Goal: Register for event/course: Sign up to attend an event or enroll in a course

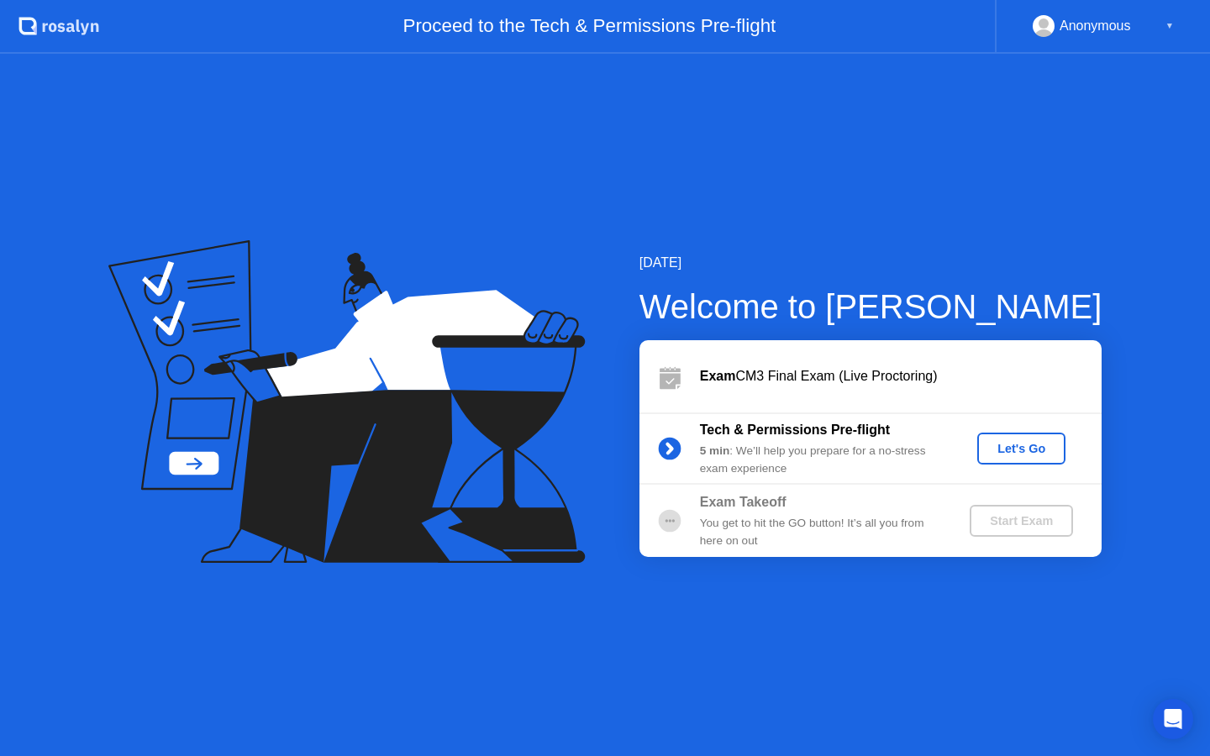
click at [813, 528] on div "You get to hit the GO button! It’s all you from here on out" at bounding box center [821, 532] width 242 height 34
click at [677, 520] on circle at bounding box center [669, 521] width 23 height 23
click at [1007, 455] on div "Let's Go" at bounding box center [1021, 448] width 75 height 13
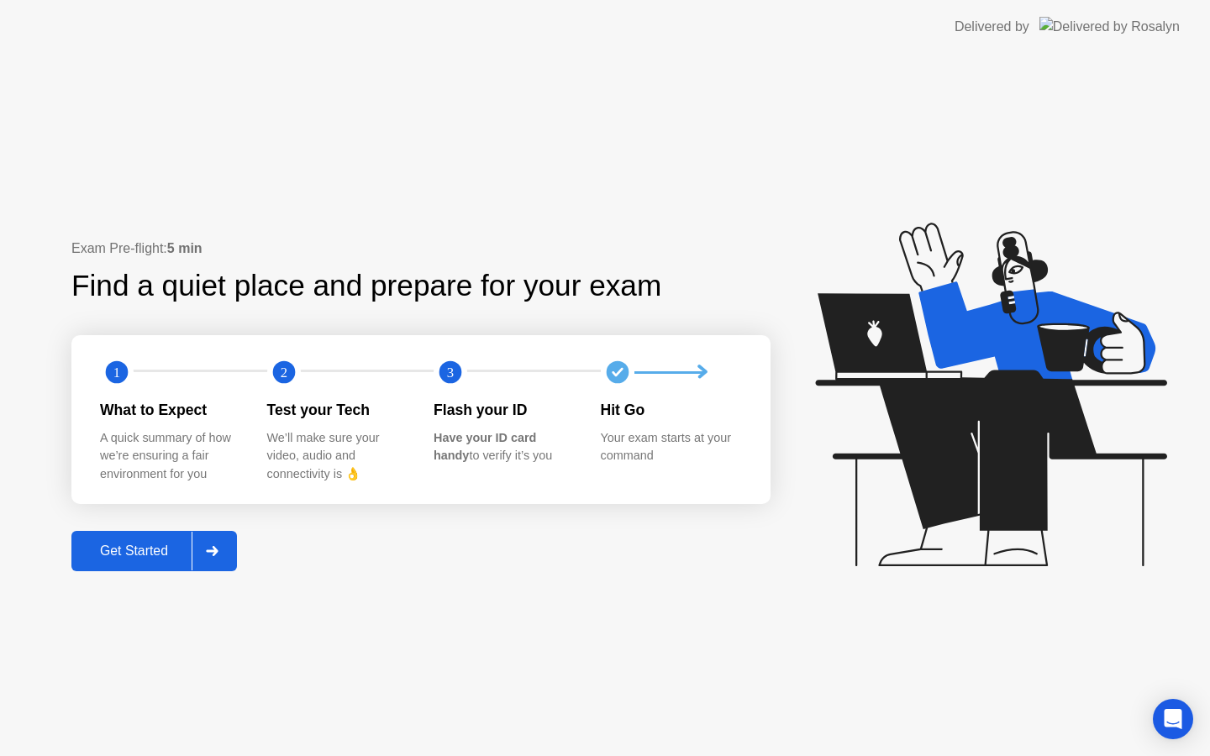
click at [178, 559] on div "Get Started" at bounding box center [133, 551] width 115 height 15
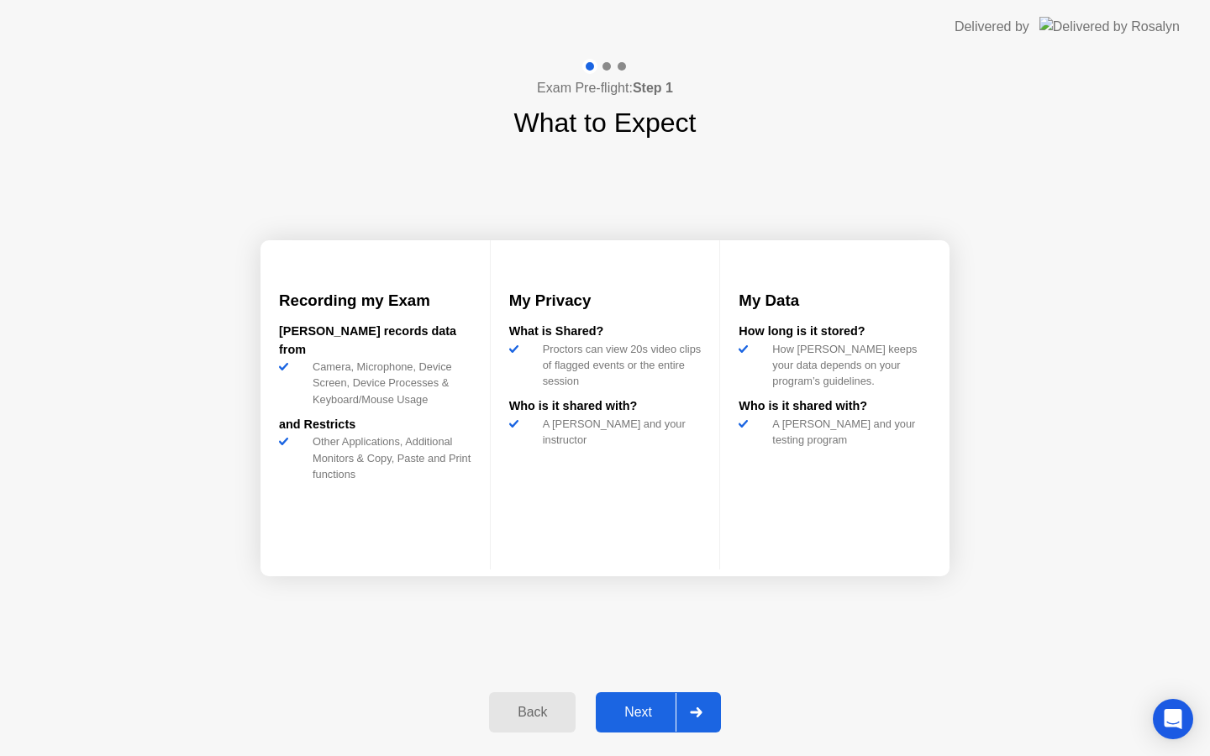
click at [667, 699] on button "Next" at bounding box center [658, 712] width 125 height 40
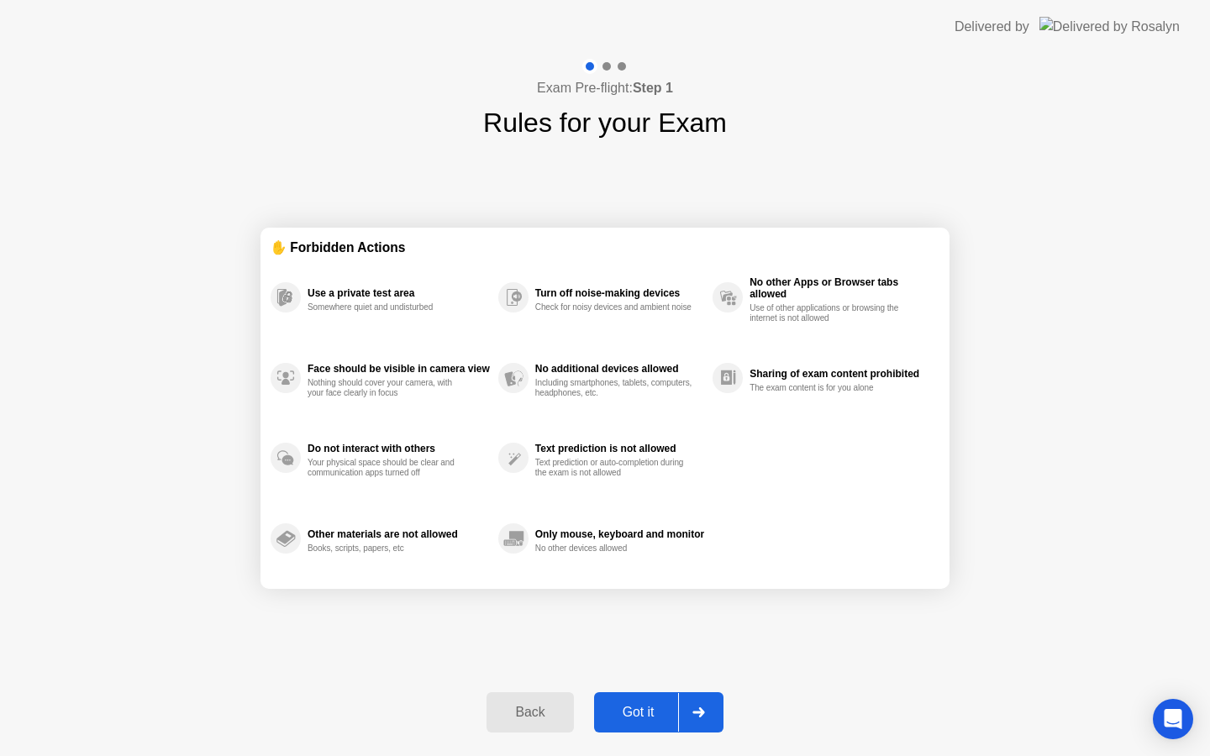
click at [665, 698] on button "Got it" at bounding box center [658, 712] width 129 height 40
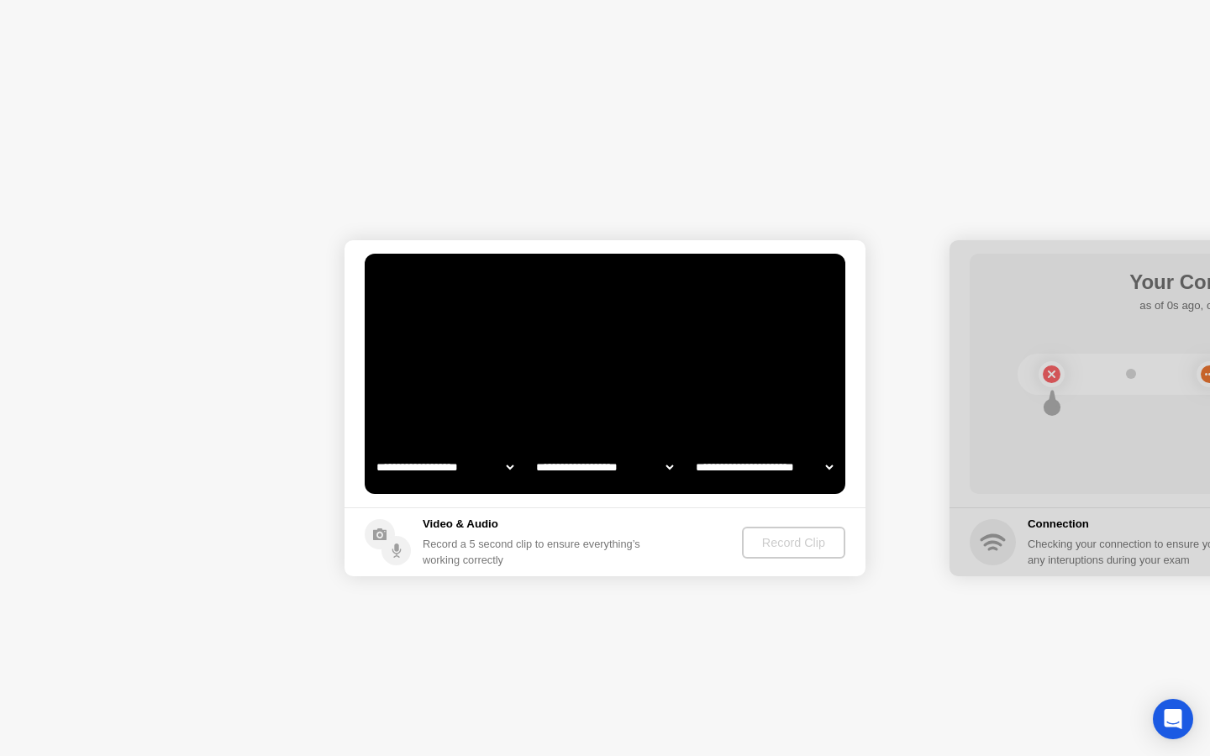
select select "**********"
select select "*******"
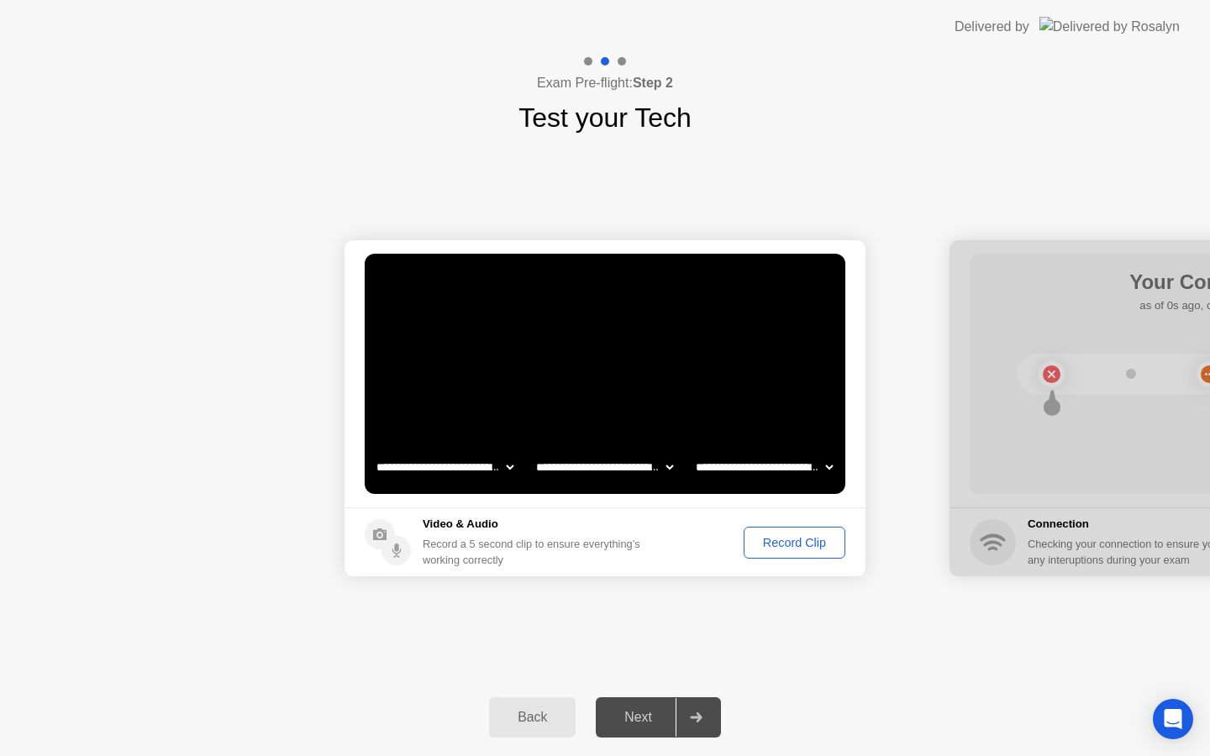
click at [766, 550] on div "Record Clip" at bounding box center [794, 542] width 90 height 13
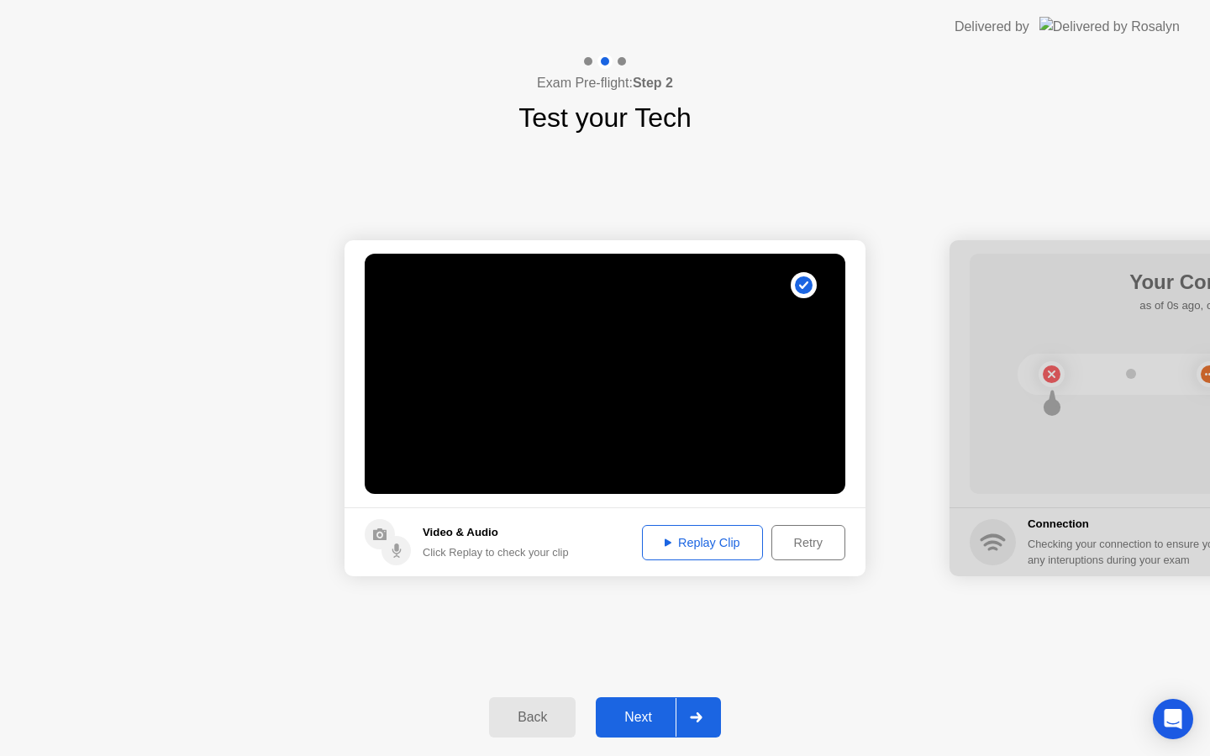
click at [671, 721] on div "Next" at bounding box center [638, 717] width 75 height 15
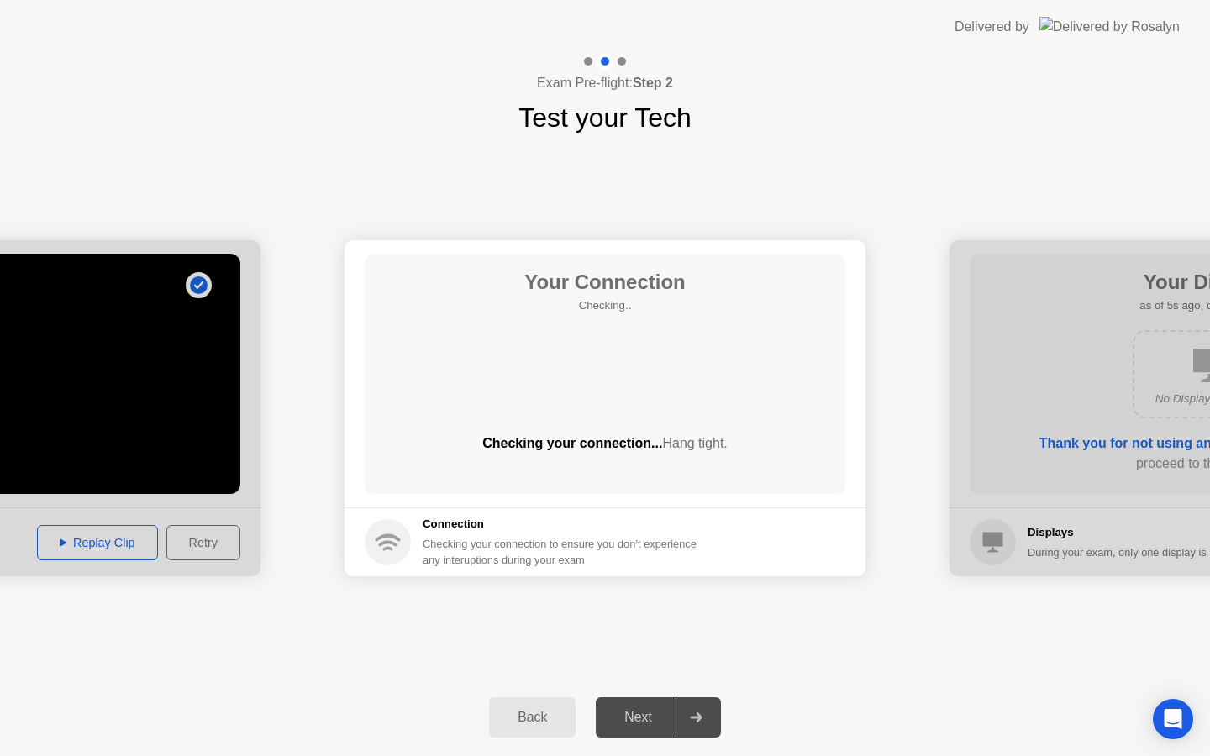
click at [509, 546] on div "Checking your connection to ensure you don’t experience any interuptions during…" at bounding box center [565, 552] width 284 height 32
click at [649, 181] on div "**********" at bounding box center [605, 408] width 1210 height 541
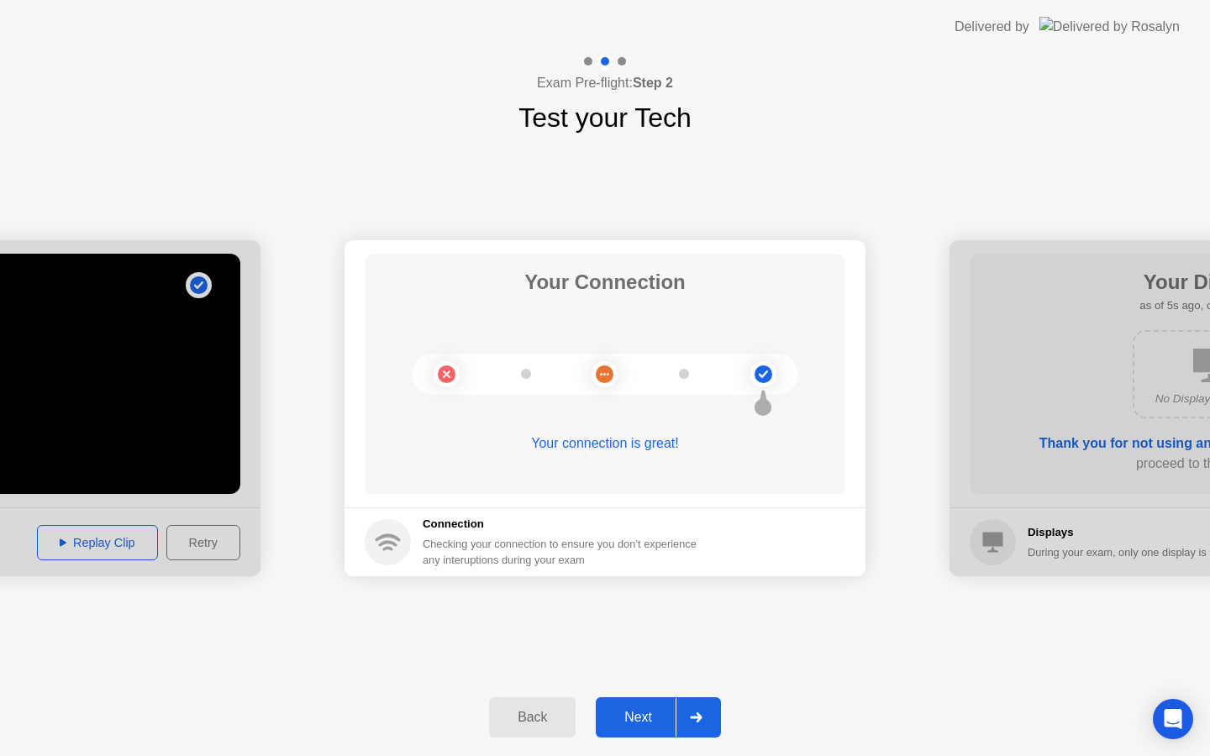
click at [661, 712] on div "Next" at bounding box center [638, 717] width 75 height 15
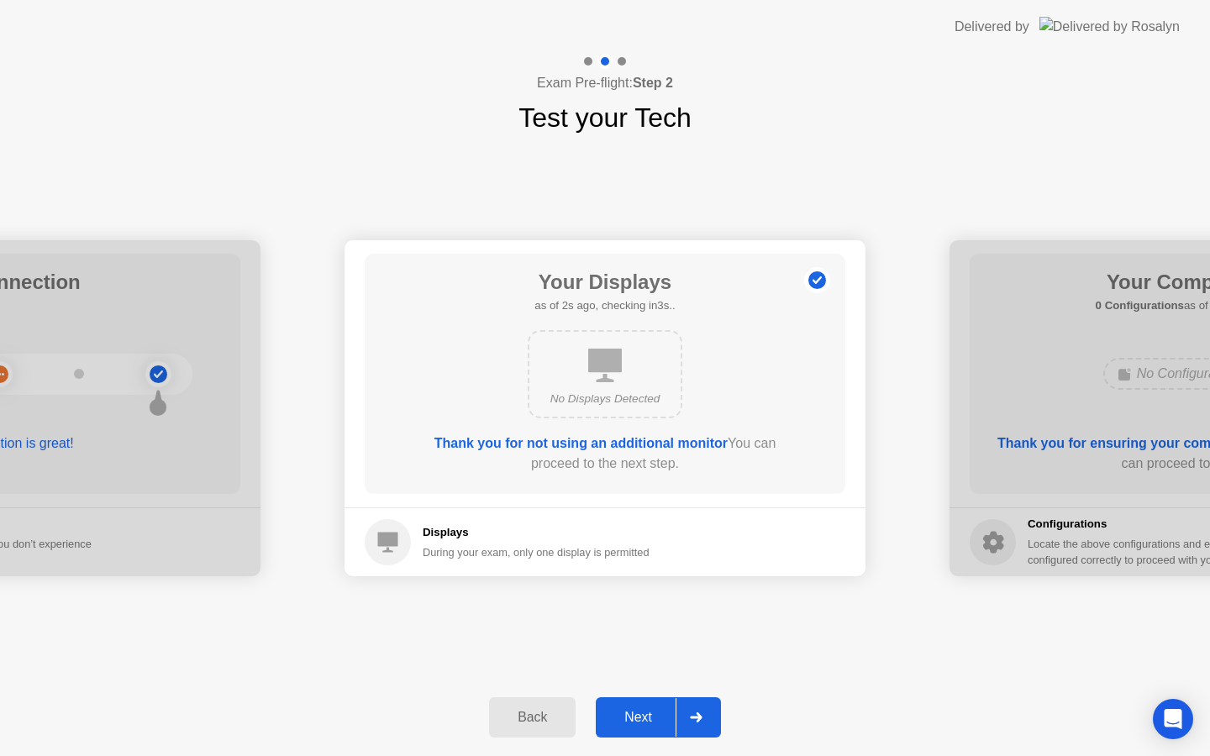
click at [663, 722] on div "Next" at bounding box center [638, 717] width 75 height 15
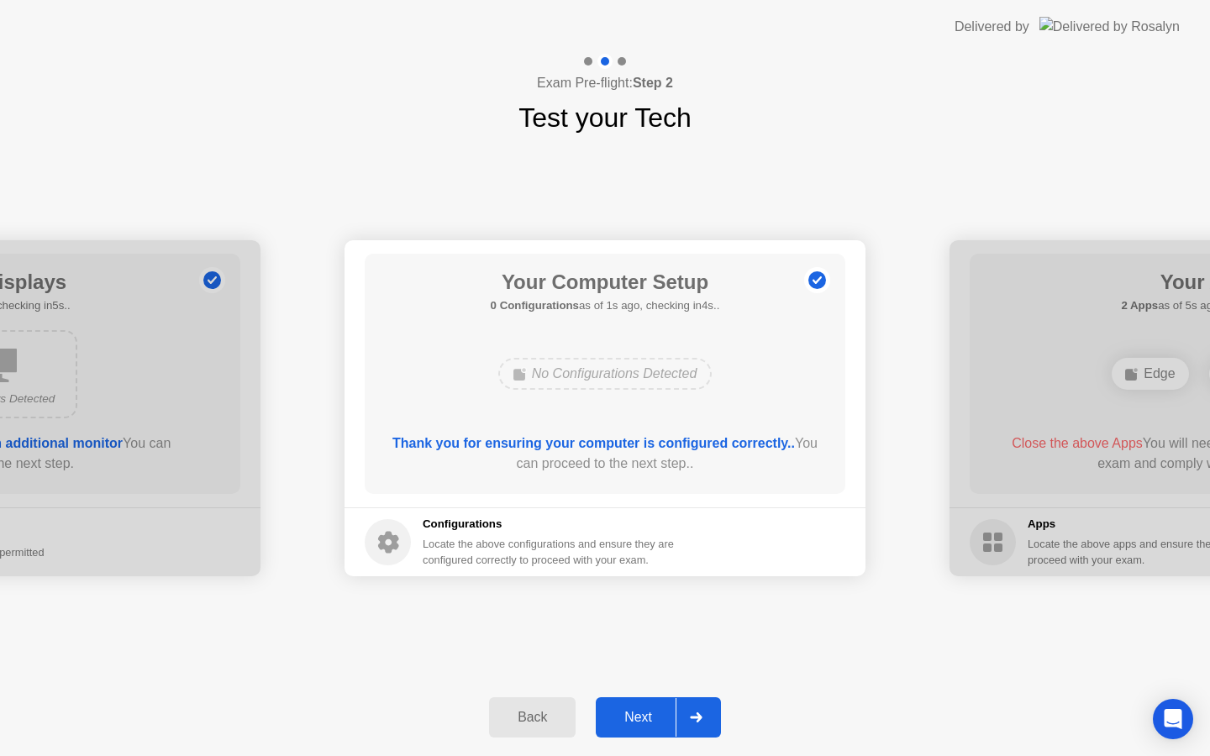
click at [660, 721] on div "Next" at bounding box center [638, 717] width 75 height 15
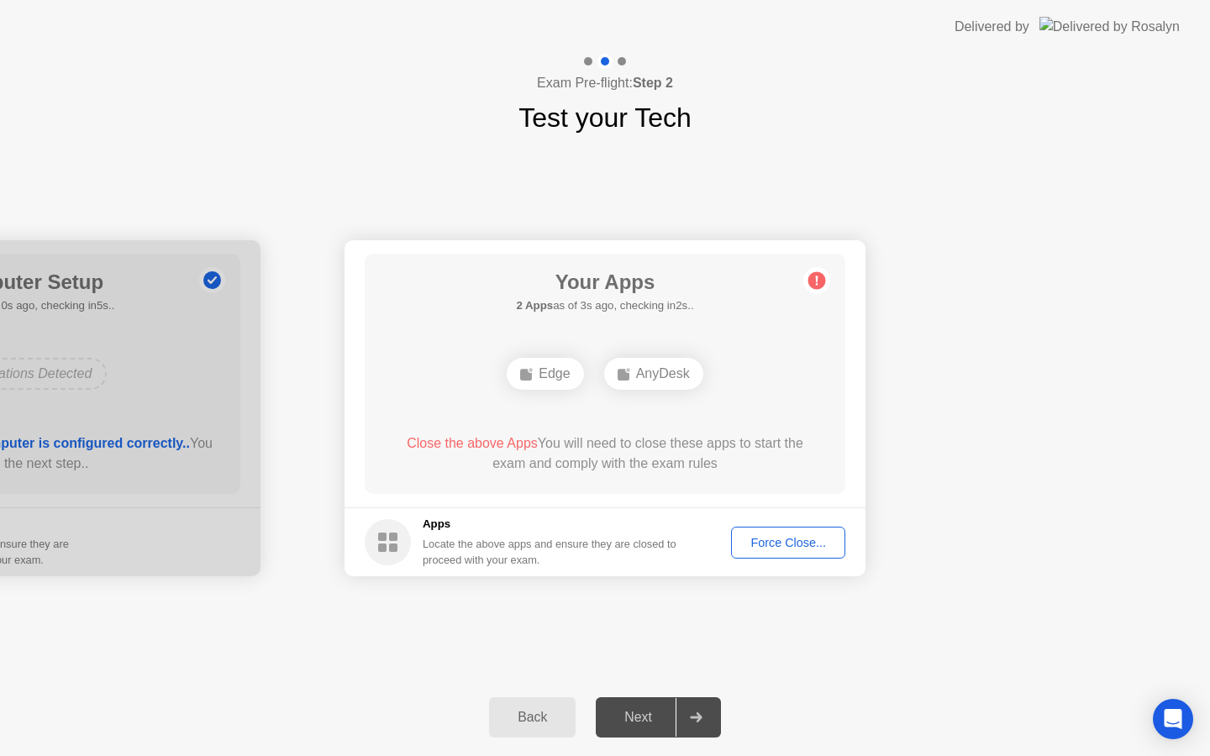
click at [632, 375] on div "AnyDesk" at bounding box center [653, 374] width 99 height 32
click at [577, 381] on div "Edge" at bounding box center [545, 374] width 76 height 32
click at [746, 550] on div "Force Close..." at bounding box center [788, 542] width 103 height 13
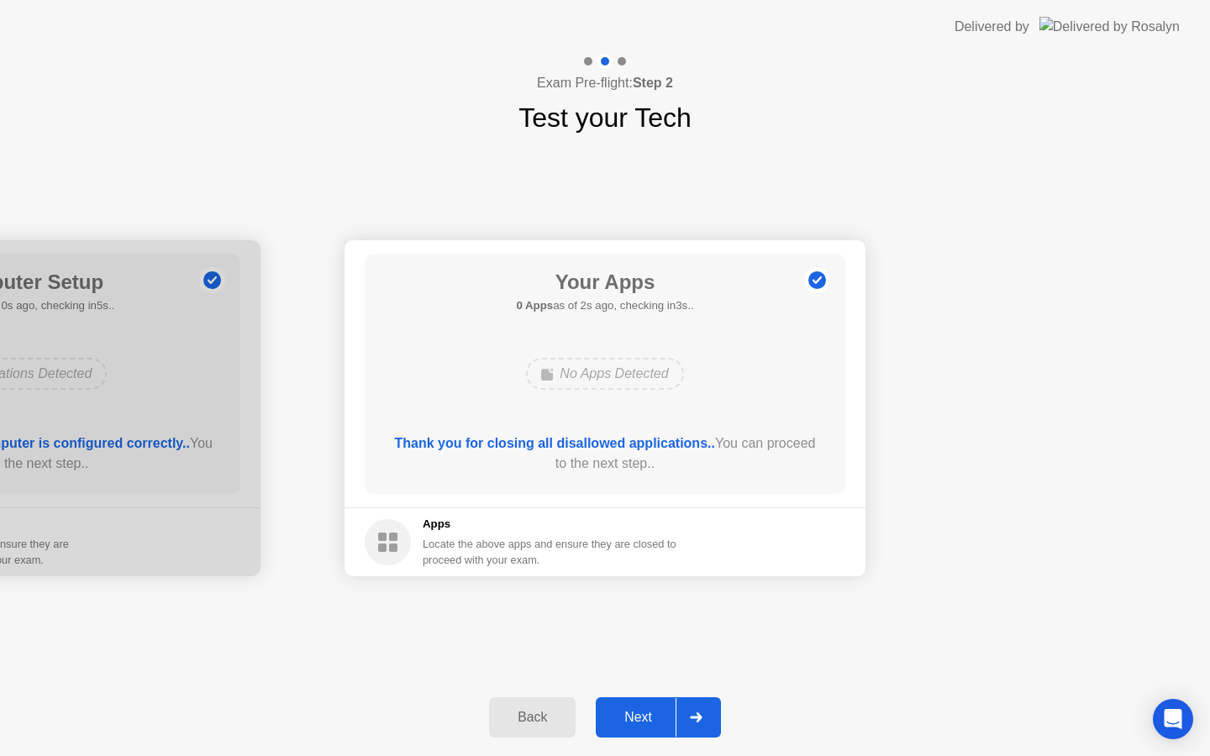
click at [655, 720] on div "Next" at bounding box center [638, 717] width 75 height 15
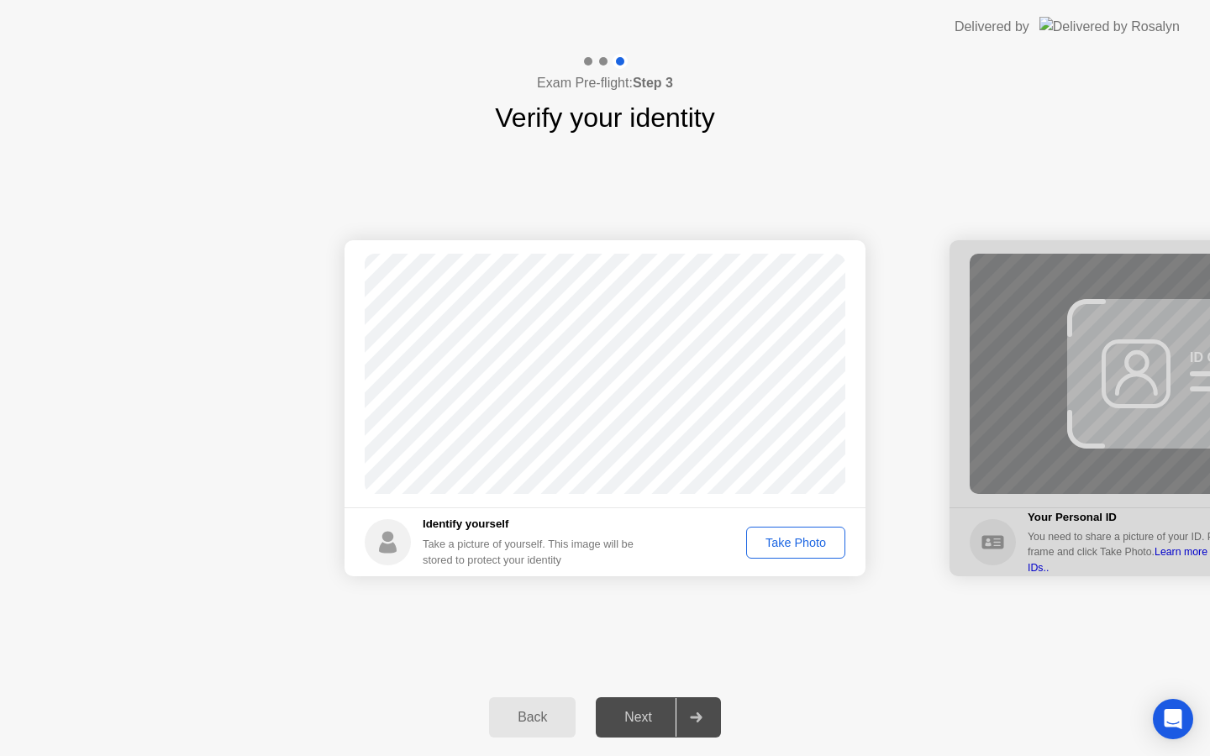
click at [781, 538] on div "Take Photo" at bounding box center [795, 542] width 87 height 13
click at [667, 710] on div "Next" at bounding box center [638, 717] width 75 height 15
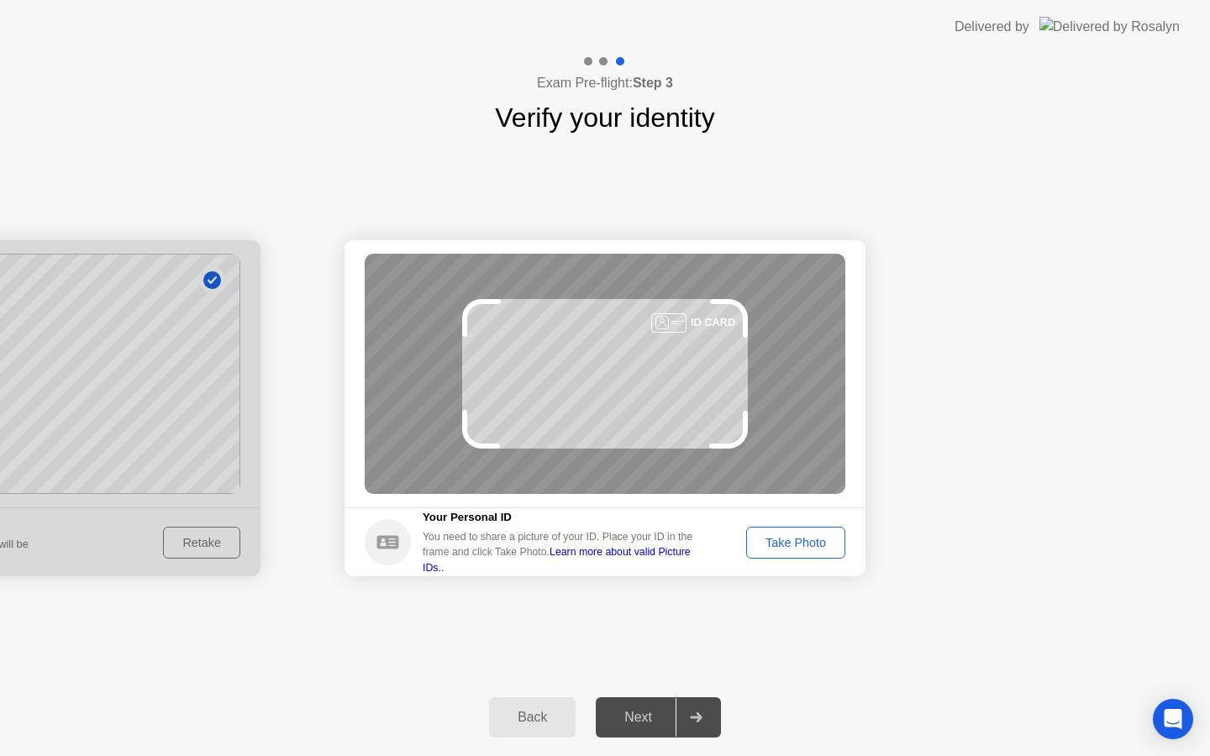
click at [828, 632] on div "Success Photo is correctly taken Identify yourself Take a picture of yourself. …" at bounding box center [605, 408] width 1210 height 541
click at [805, 554] on button "Take Photo" at bounding box center [795, 543] width 99 height 32
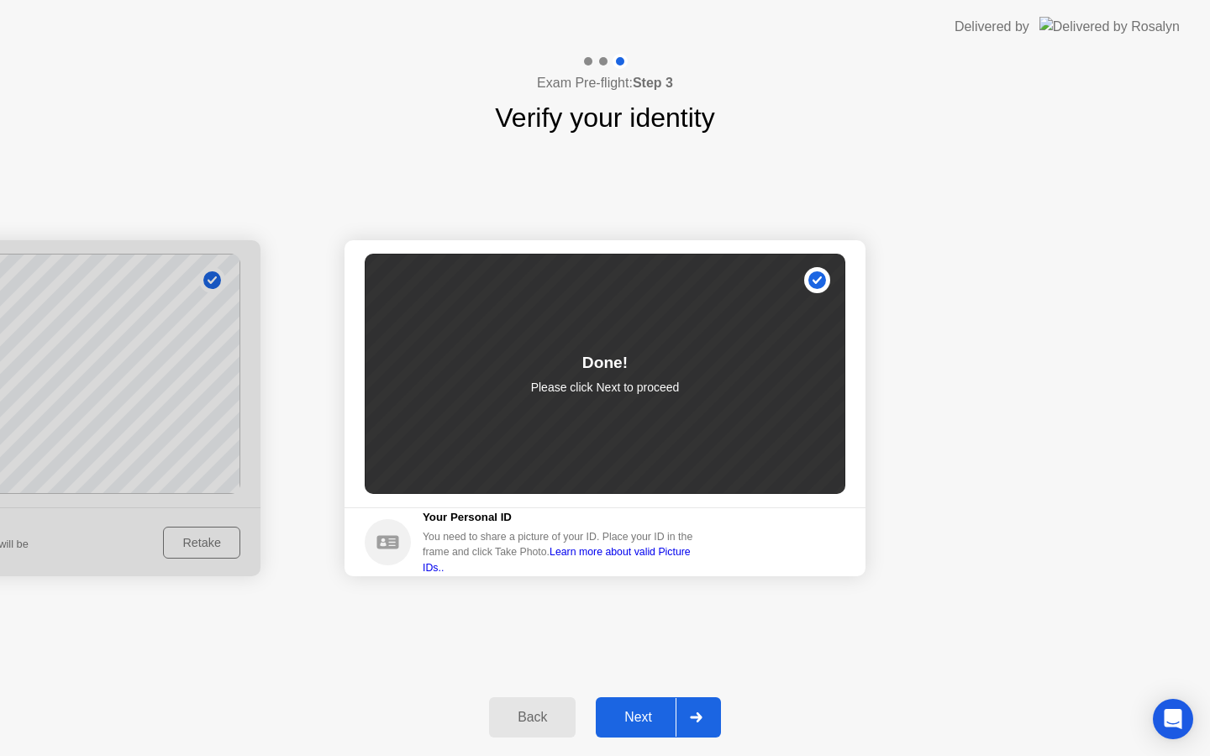
click at [645, 725] on div "Next" at bounding box center [638, 717] width 75 height 15
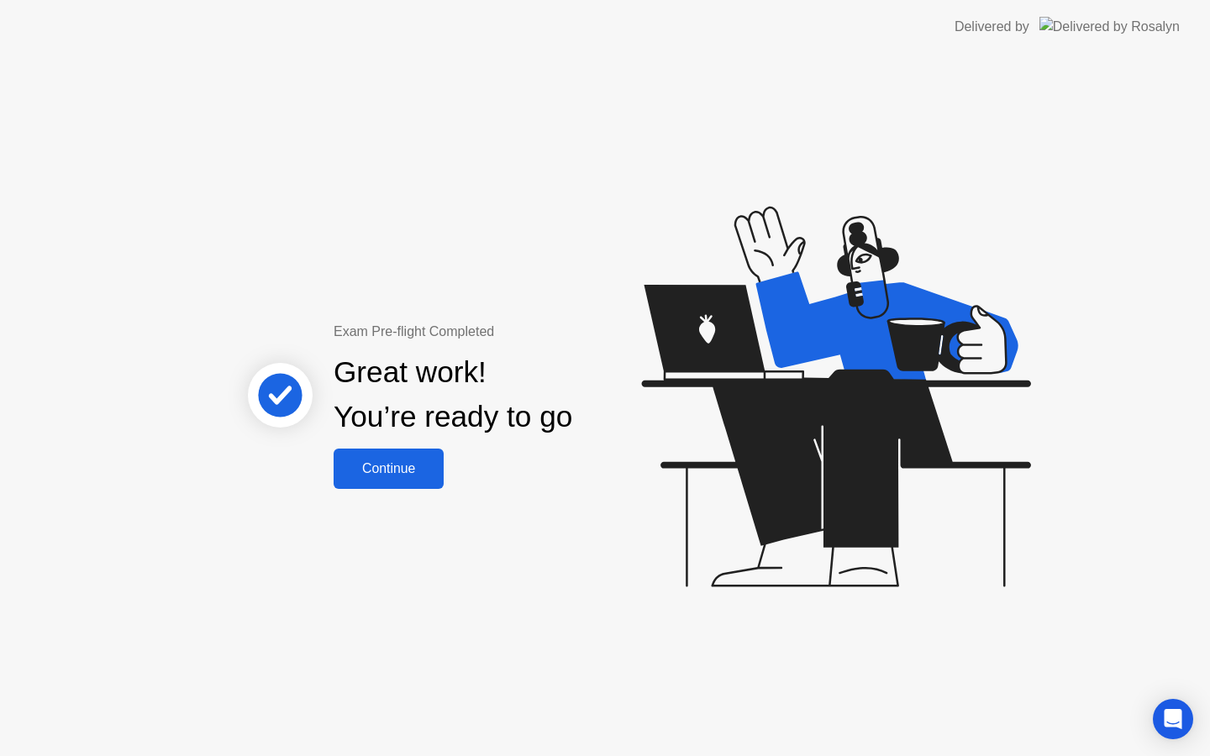
click at [412, 480] on button "Continue" at bounding box center [389, 469] width 110 height 40
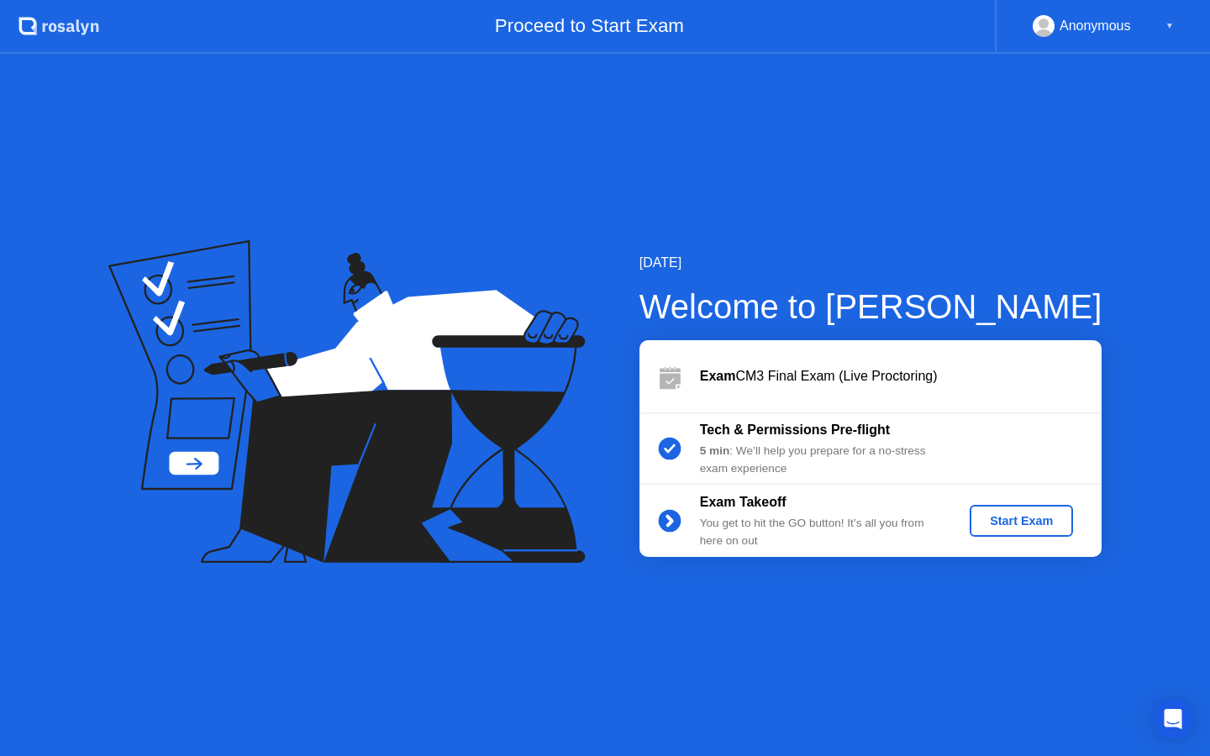
click at [1009, 516] on div "Start Exam" at bounding box center [1021, 520] width 90 height 13
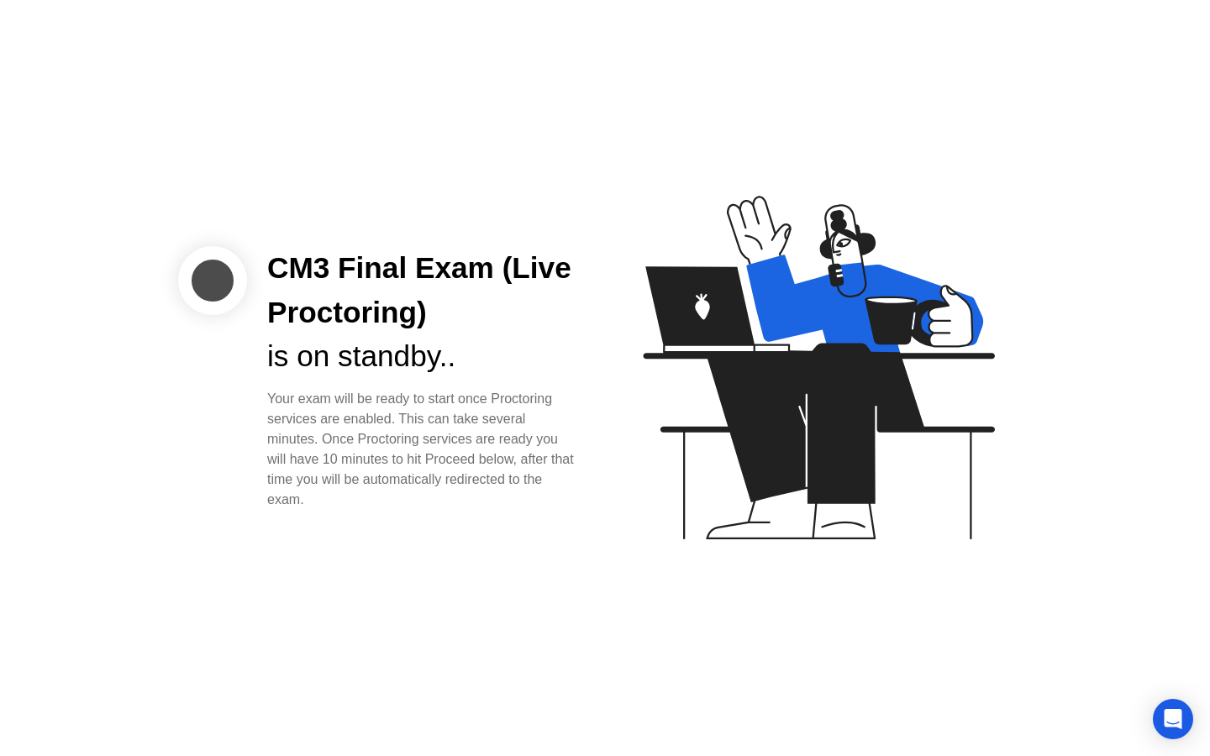
click at [374, 434] on div "Your exam will be ready to start once Proctoring services are enabled. This can…" at bounding box center [422, 449] width 311 height 121
click at [743, 513] on icon at bounding box center [815, 375] width 434 height 430
click at [590, 515] on div "CM3 Final Exam (Live Proctoring) is on standby.. Your exam will be ready to sta…" at bounding box center [605, 378] width 1210 height 756
click at [1162, 723] on div "Open Intercom Messenger" at bounding box center [1173, 719] width 45 height 45
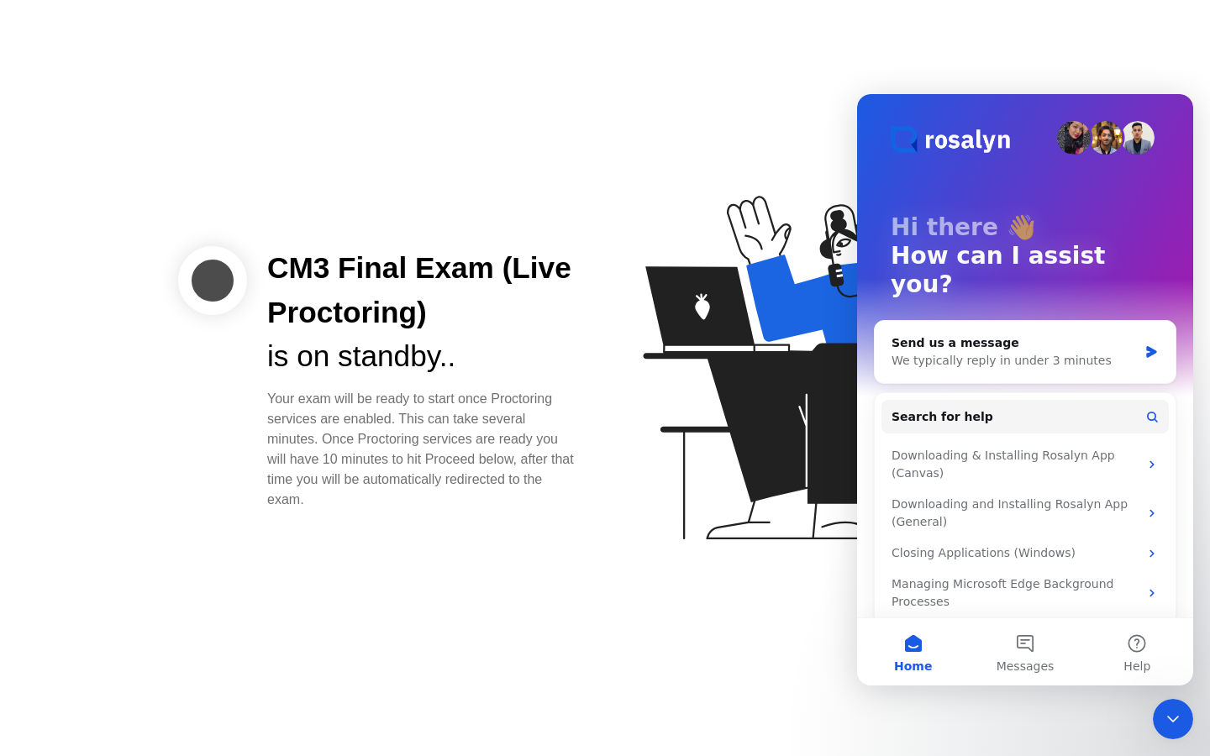
click at [749, 481] on icon at bounding box center [818, 368] width 351 height 344
click at [909, 647] on button "Home" at bounding box center [913, 651] width 112 height 67
click at [753, 621] on div "CM3 Final Exam (Live Proctoring) is on standby.. Your exam will be ready to sta…" at bounding box center [605, 378] width 1210 height 756
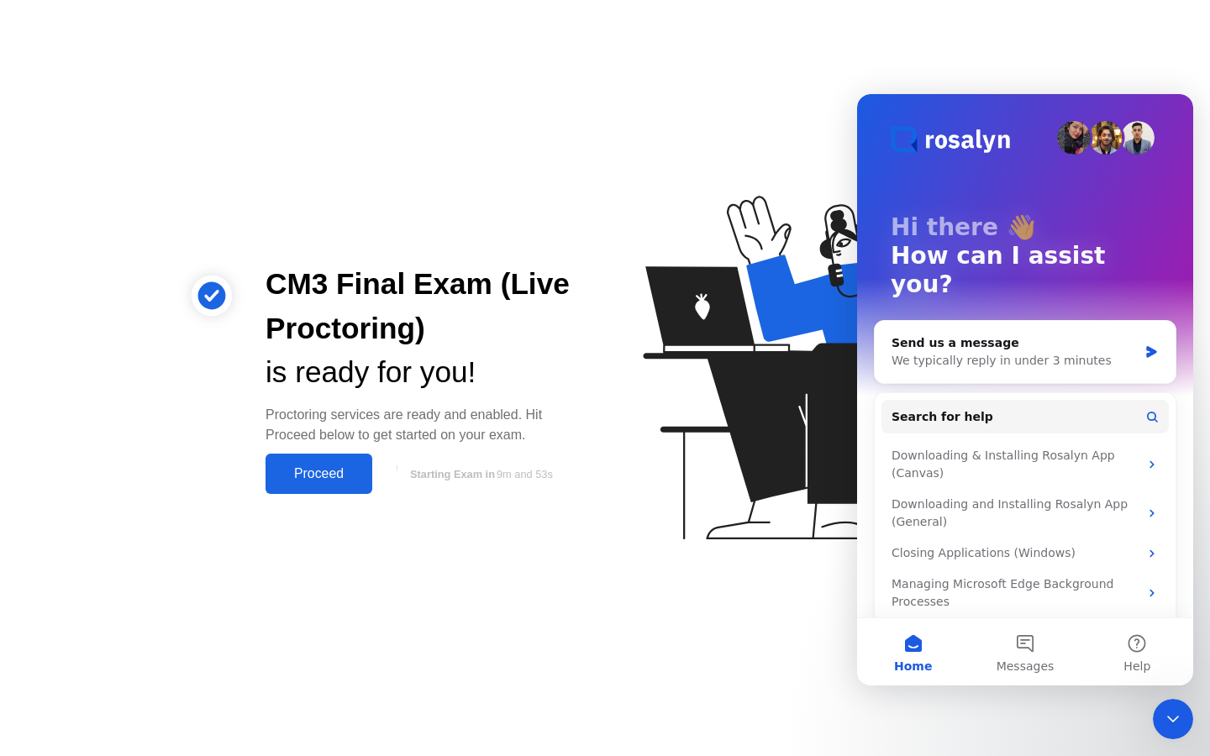
click at [1169, 709] on icon "Close Intercom Messenger" at bounding box center [1173, 719] width 20 height 20
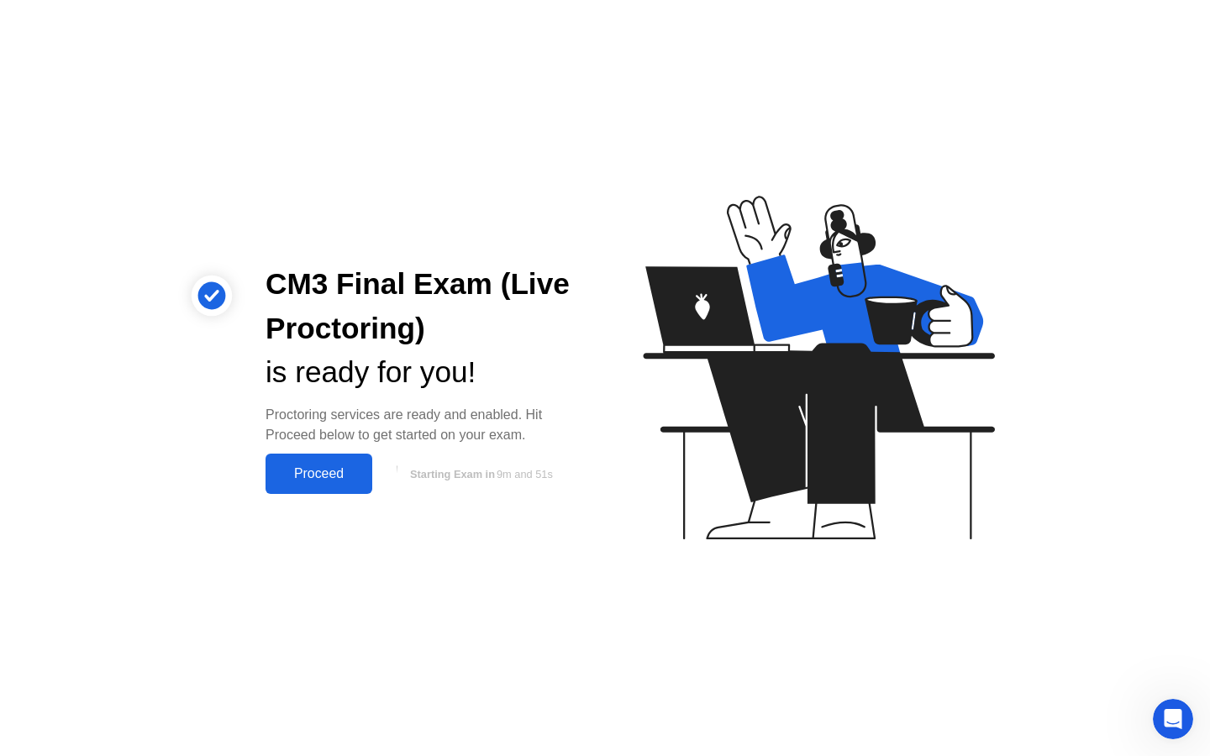
click at [486, 476] on button "Starting Exam in 9m and 51s" at bounding box center [479, 474] width 197 height 32
click at [358, 471] on div "Proceed" at bounding box center [319, 473] width 97 height 15
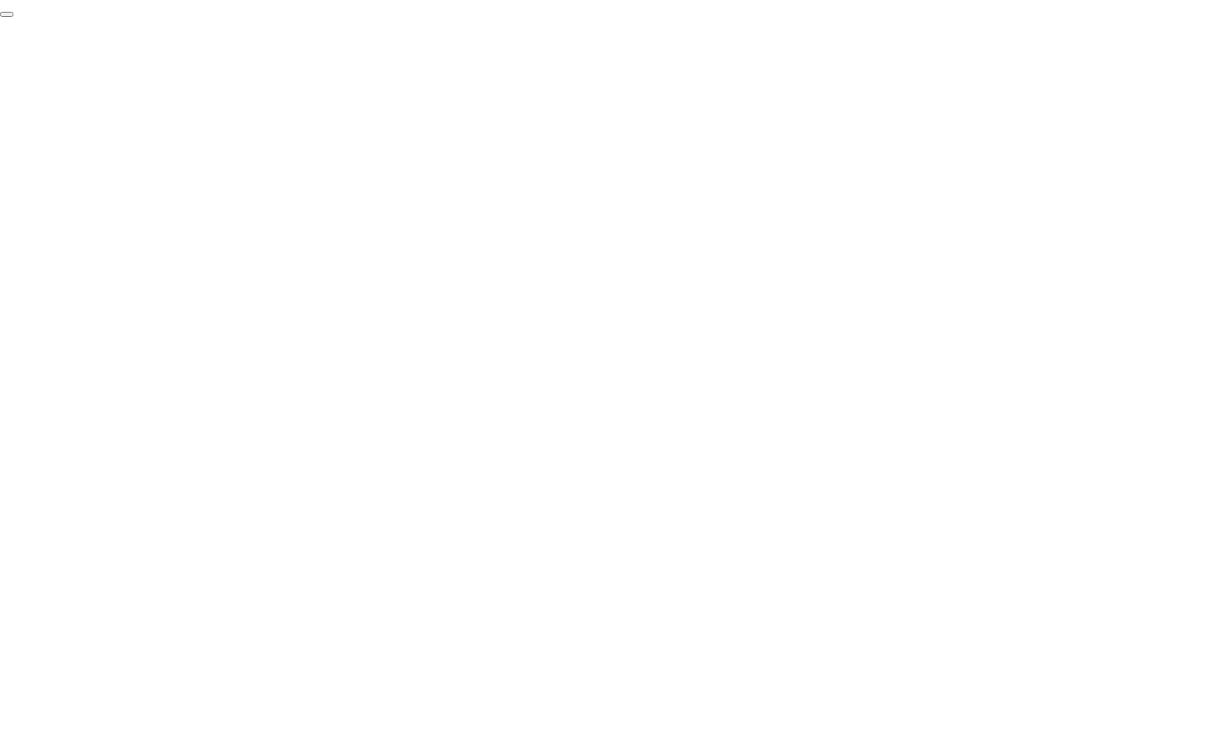
click at [13, 17] on button "End Proctoring Session" at bounding box center [6, 14] width 13 height 5
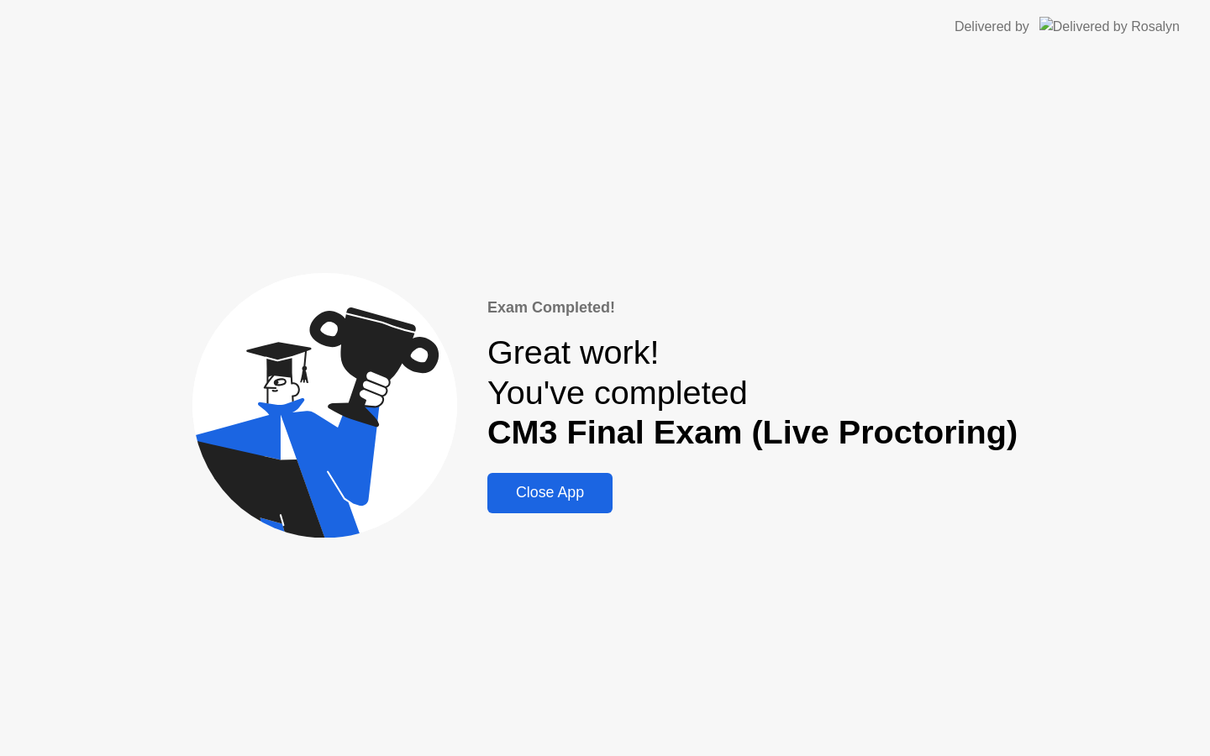
click at [591, 502] on div "Close App" at bounding box center [549, 493] width 115 height 18
